Goal: Check status

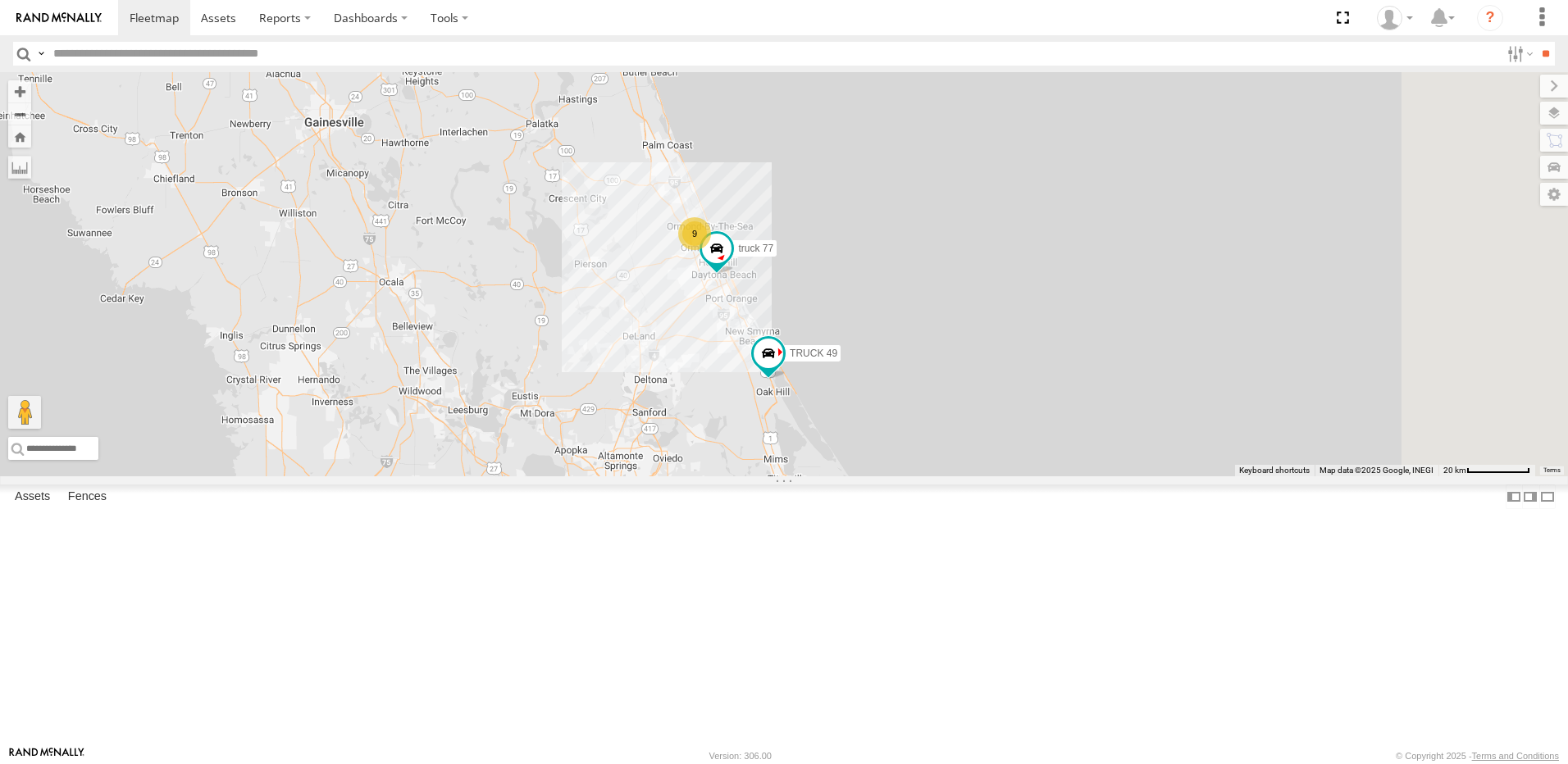
drag, startPoint x: 603, startPoint y: 501, endPoint x: 471, endPoint y: 396, distance: 168.7
click at [471, 396] on div "9 truck 77 TRUCK 49 Truck 55" at bounding box center [784, 274] width 1568 height 405
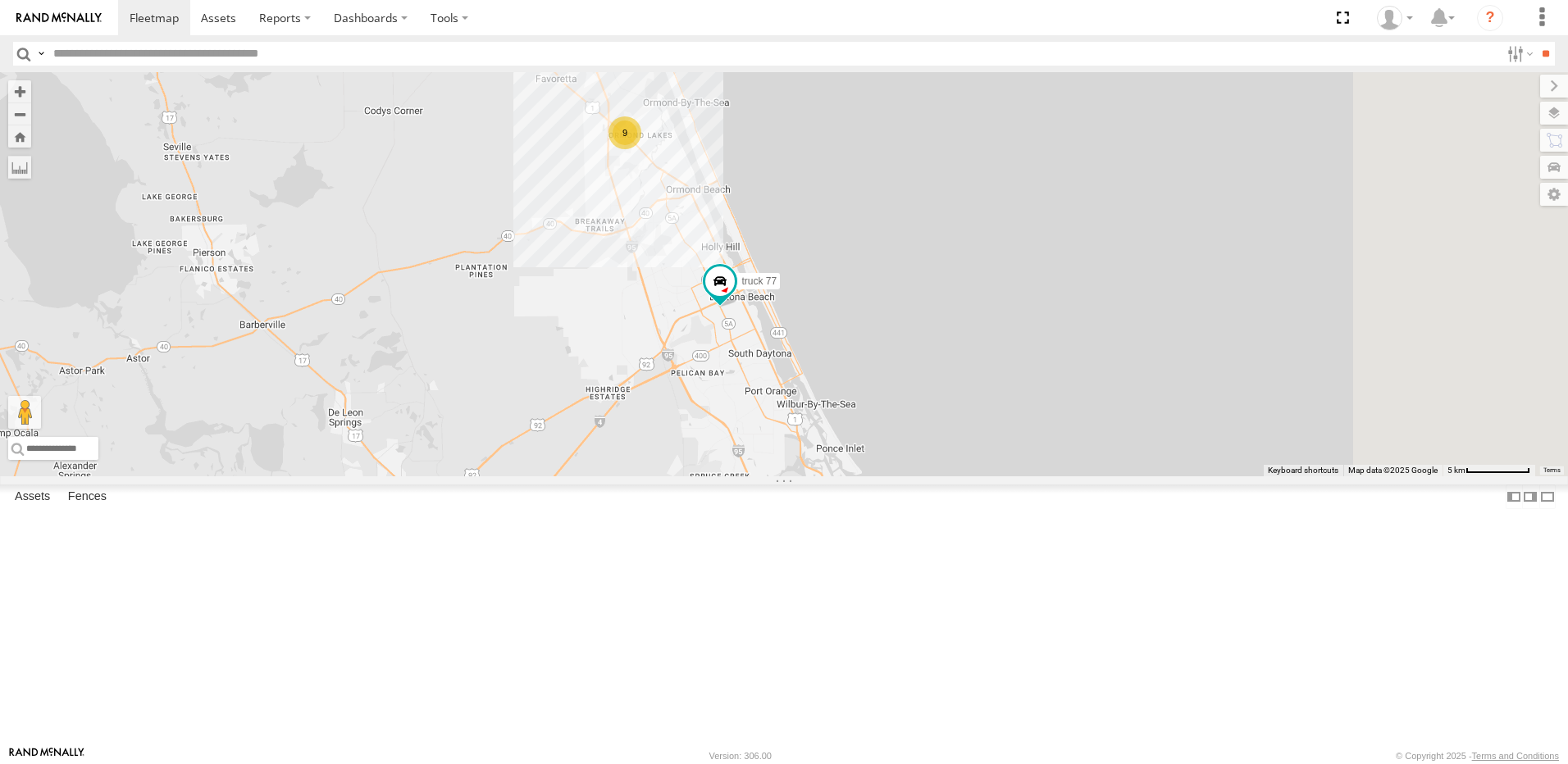
drag, startPoint x: 1187, startPoint y: 606, endPoint x: 735, endPoint y: 383, distance: 504.0
click at [735, 383] on div "truck 77 TRUCK 49 Truck 55 9" at bounding box center [784, 274] width 1568 height 405
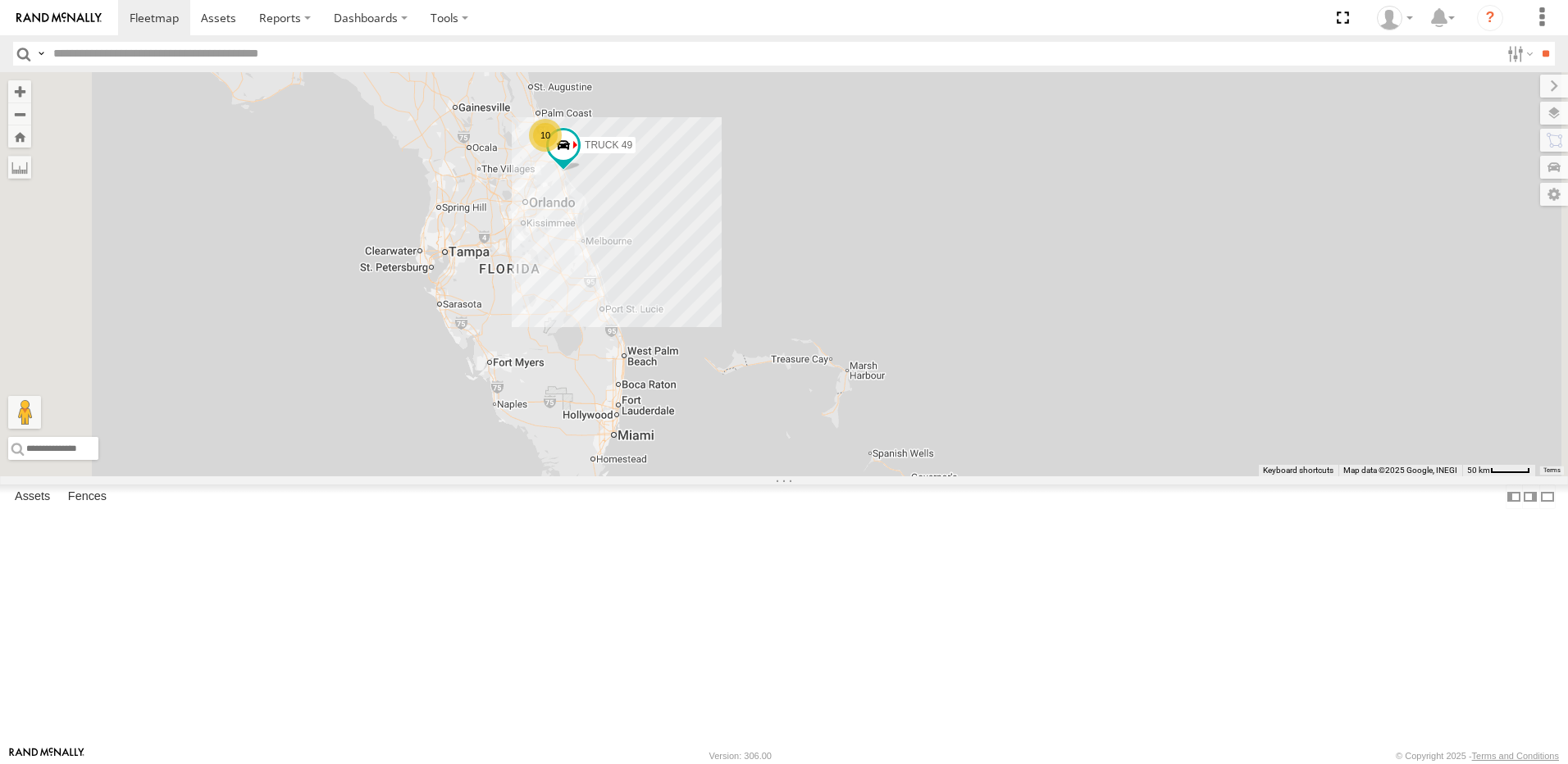
drag, startPoint x: 866, startPoint y: 498, endPoint x: 777, endPoint y: 306, distance: 211.6
click at [785, 331] on div "TRUCK 49 Truck 55 10" at bounding box center [784, 274] width 1568 height 405
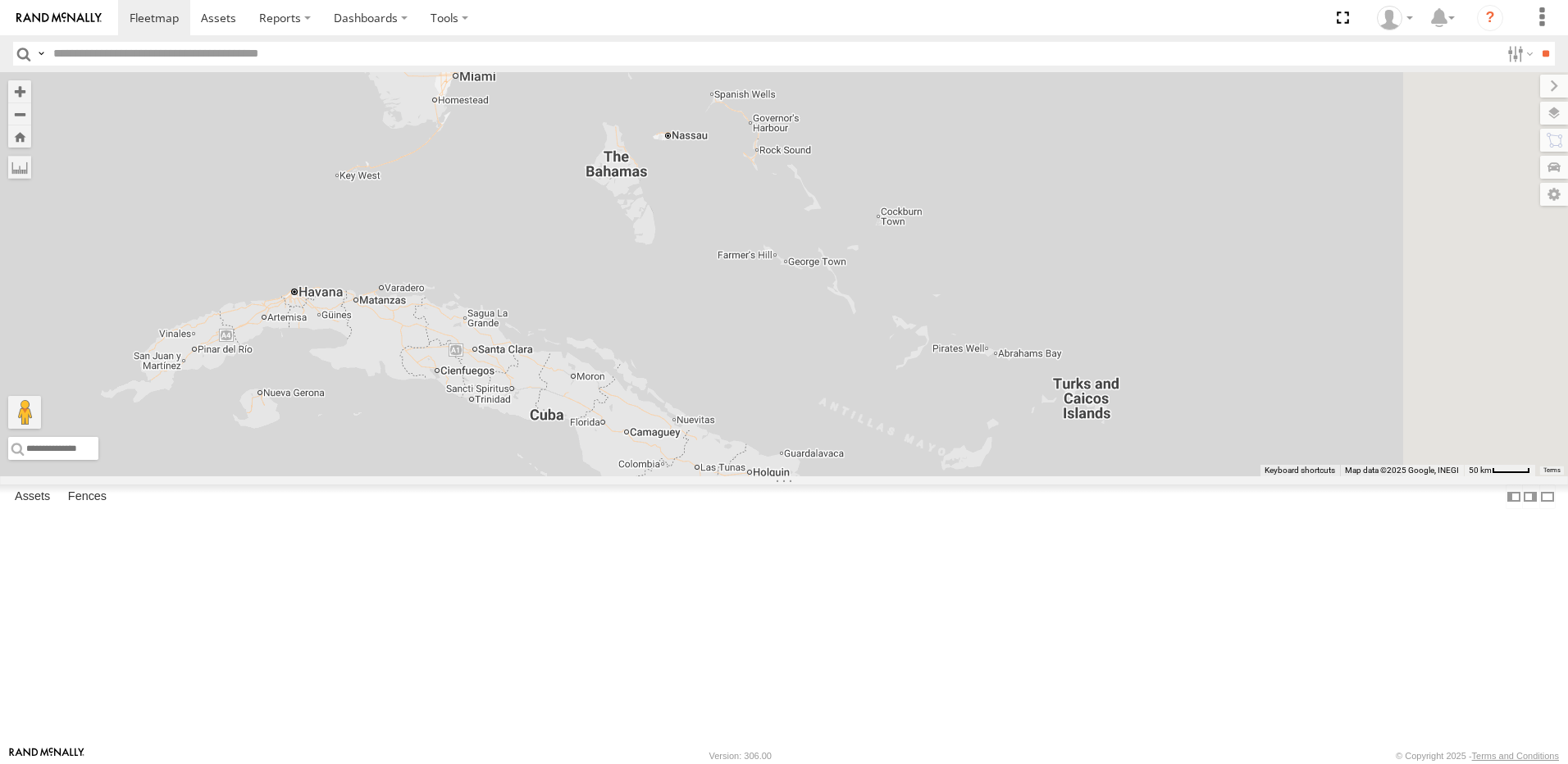
drag, startPoint x: 698, startPoint y: 332, endPoint x: 878, endPoint y: 336, distance: 180.0
click at [846, 332] on div "TRUCK 49 Truck 55 10" at bounding box center [784, 274] width 1568 height 405
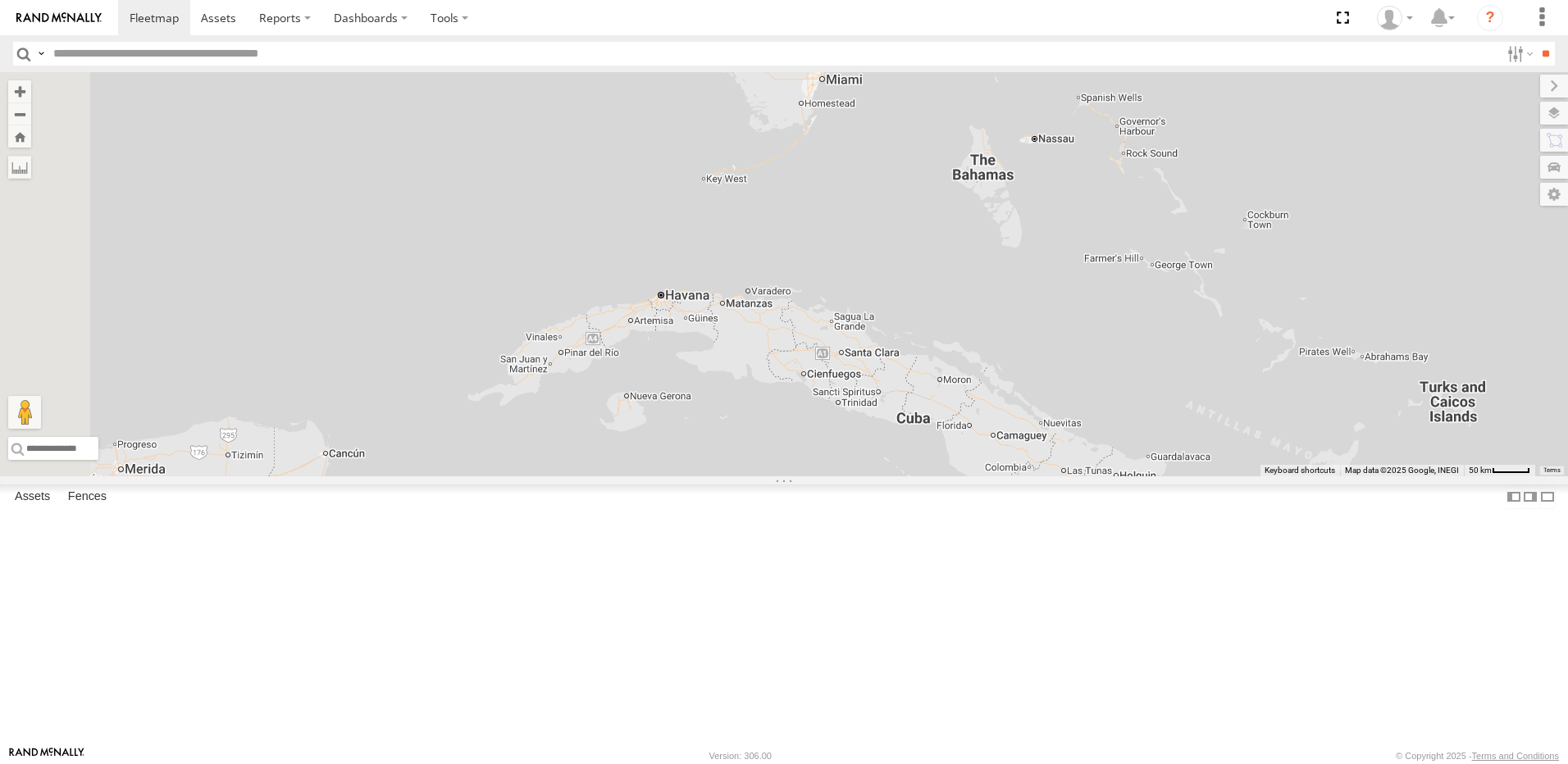
click at [0, 0] on link at bounding box center [0, 0] width 0 height 0
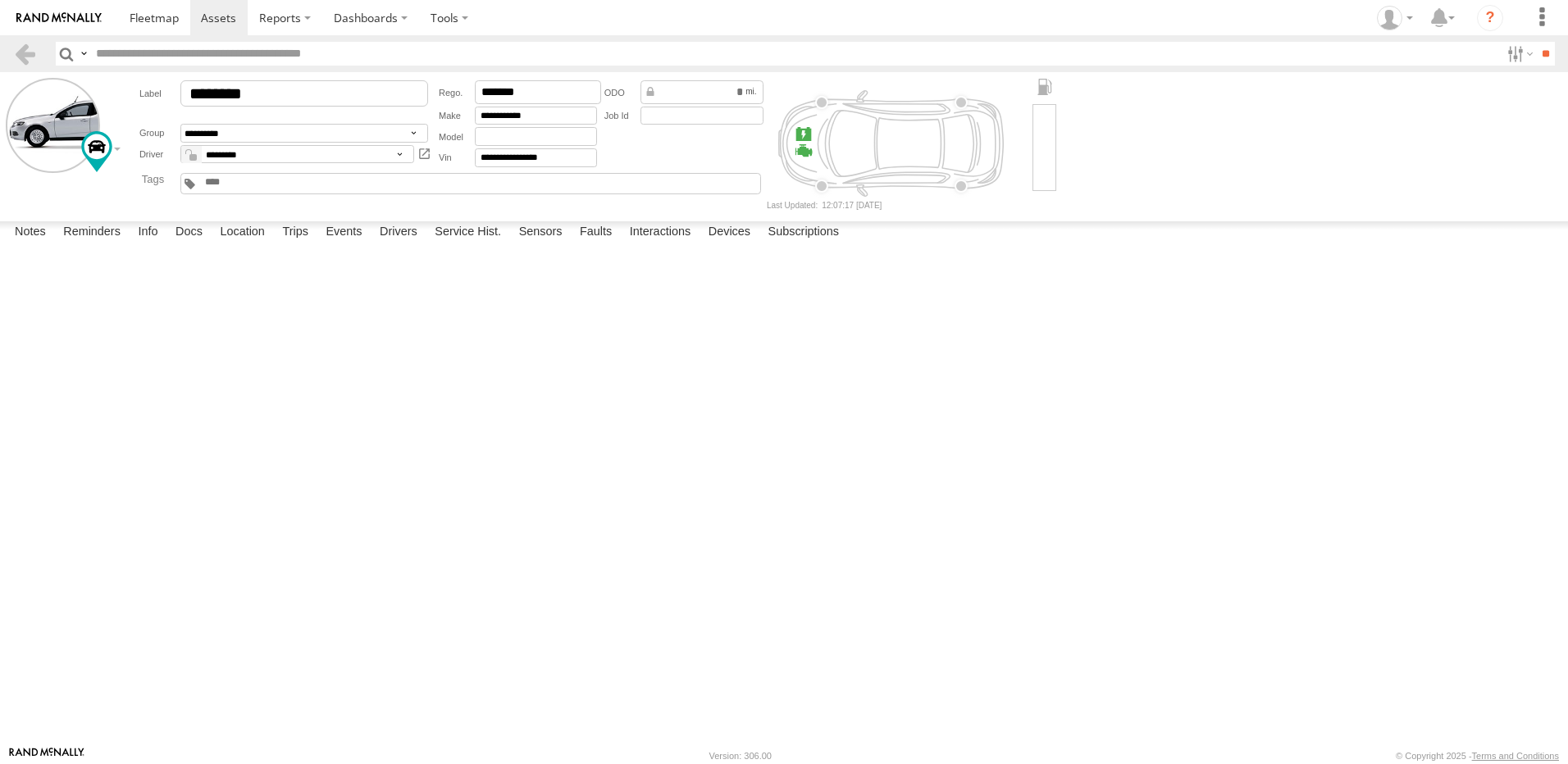
drag, startPoint x: 1524, startPoint y: 228, endPoint x: 863, endPoint y: 51, distance: 684.3
click at [0, 0] on label at bounding box center [0, 0] width 0 height 0
